Goal: Transaction & Acquisition: Purchase product/service

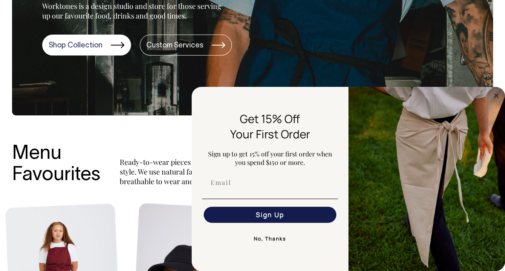
scroll to position [201, 0]
click at [496, 96] on circle "Close dialog" at bounding box center [496, 95] width 9 height 9
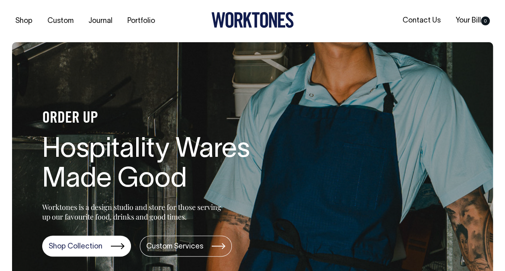
scroll to position [0, 0]
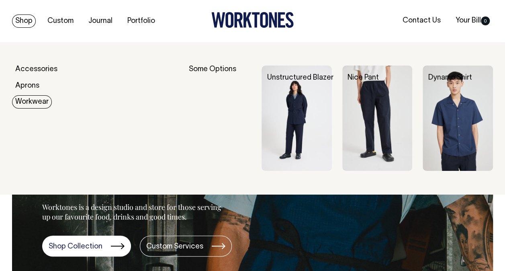
click at [21, 101] on link "Workwear" at bounding box center [32, 101] width 40 height 13
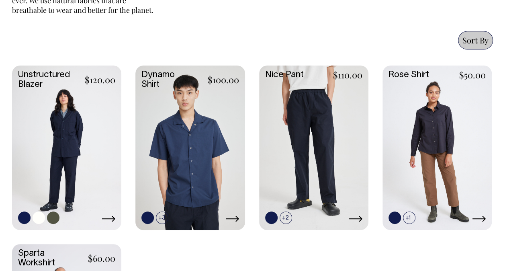
scroll to position [389, 0]
click at [98, 159] on link at bounding box center [66, 147] width 109 height 162
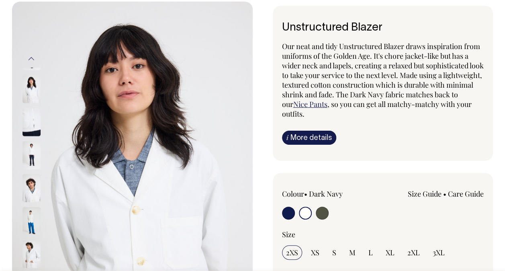
scroll to position [40, 0]
click at [302, 209] on input "radio" at bounding box center [305, 213] width 13 height 13
click at [36, 150] on img at bounding box center [32, 155] width 18 height 28
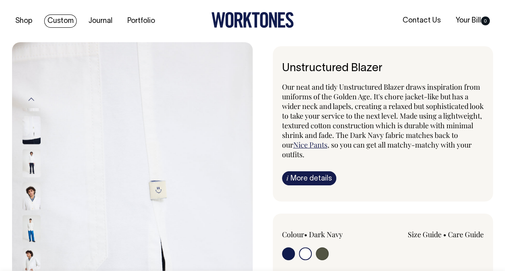
scroll to position [0, 0]
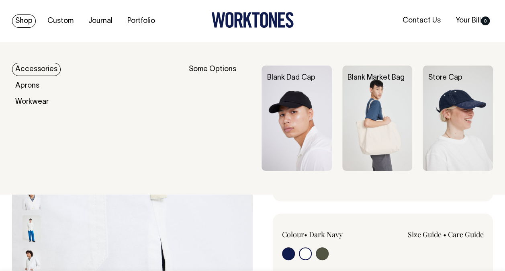
click at [27, 66] on link "Accessories" at bounding box center [36, 69] width 49 height 13
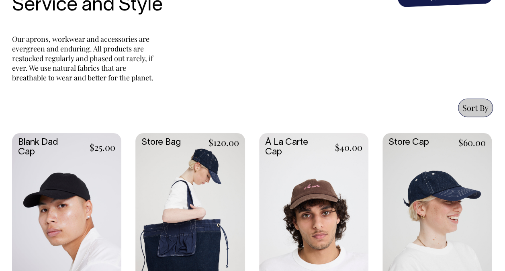
scroll to position [322, 0]
click at [453, 151] on link at bounding box center [437, 214] width 109 height 162
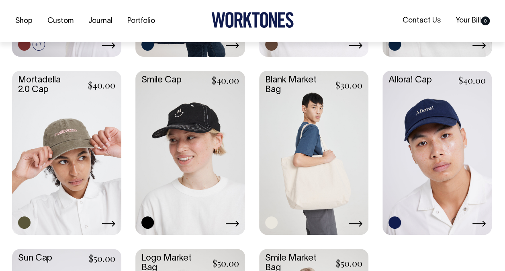
scroll to position [563, 0]
click at [182, 163] on link at bounding box center [189, 151] width 109 height 162
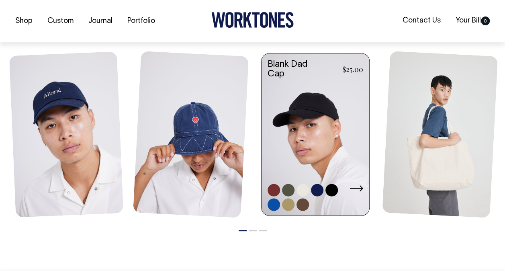
scroll to position [563, 0]
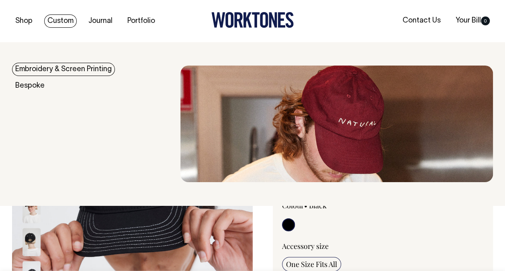
click at [66, 22] on link "Custom" at bounding box center [60, 20] width 33 height 13
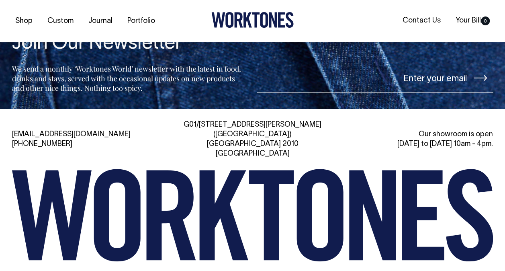
scroll to position [3607, 0]
